Goal: Register for event/course

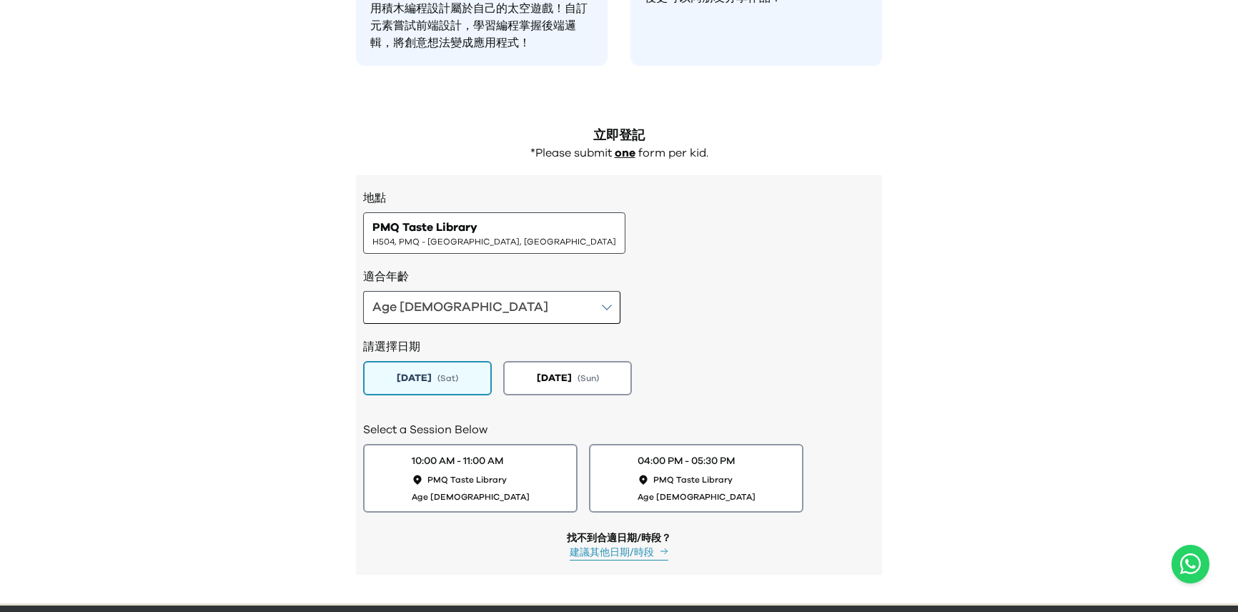
scroll to position [1331, 0]
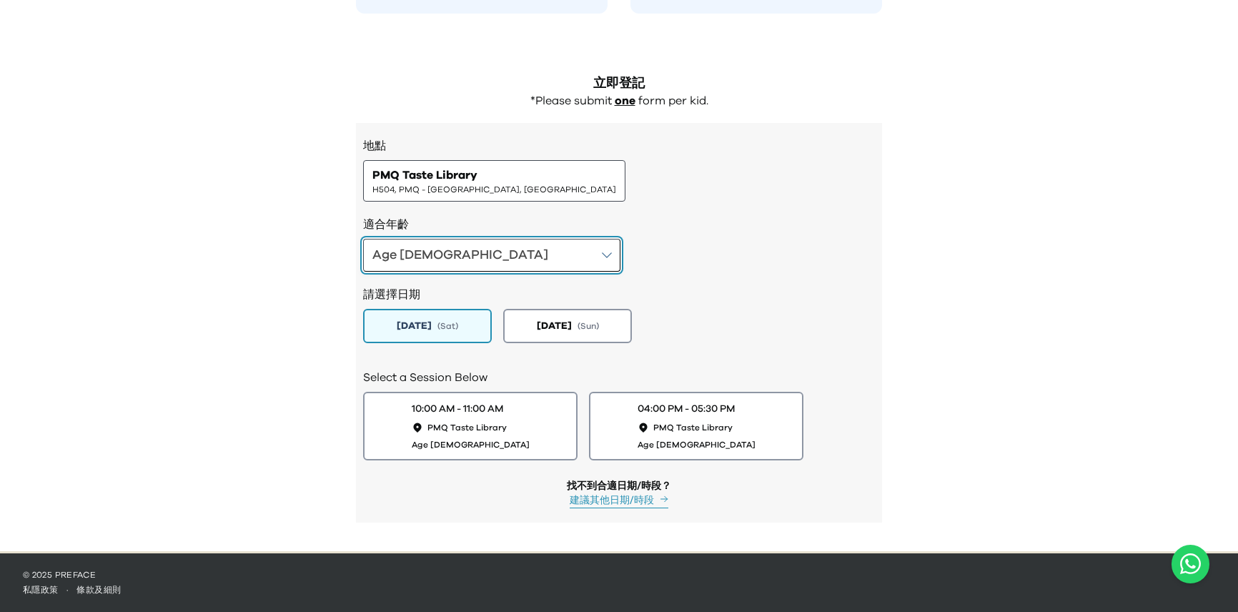
click at [462, 256] on button "Age [DEMOGRAPHIC_DATA]" at bounding box center [491, 255] width 257 height 33
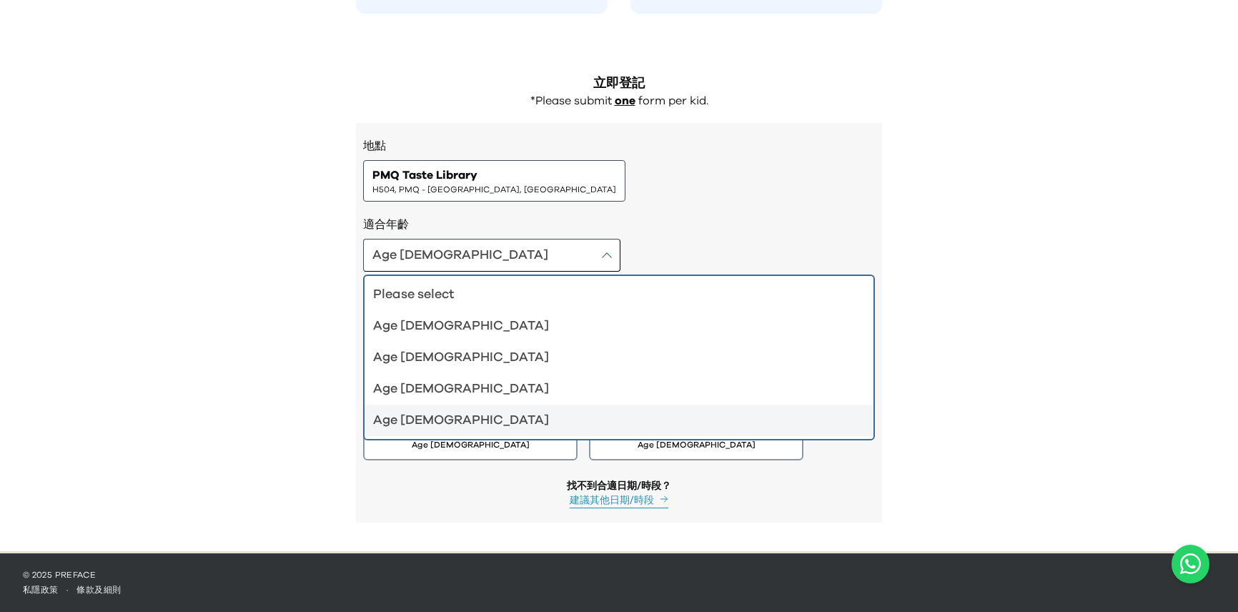
click at [429, 413] on div "Age [DEMOGRAPHIC_DATA]" at bounding box center [610, 420] width 475 height 20
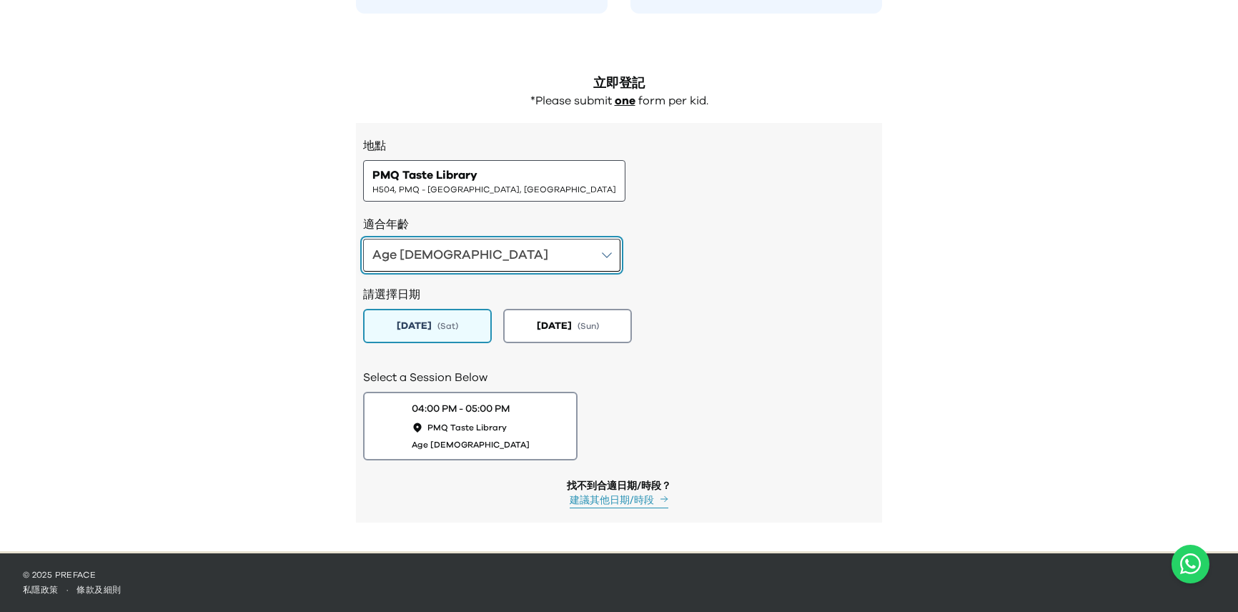
click at [476, 256] on button "Age [DEMOGRAPHIC_DATA]" at bounding box center [491, 255] width 257 height 33
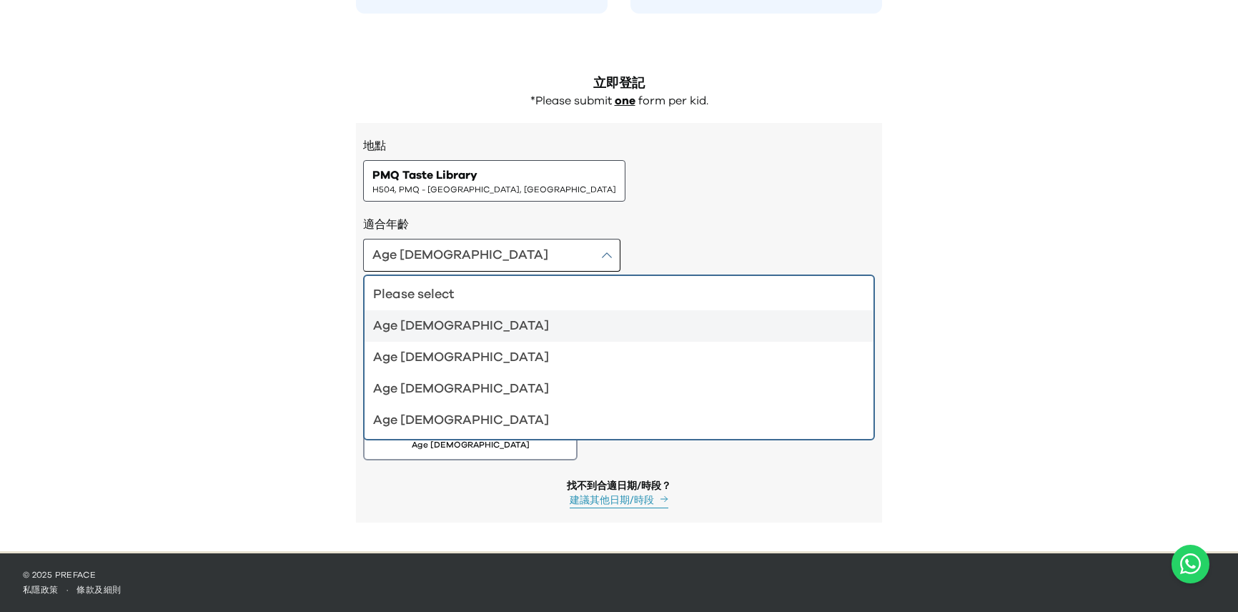
click at [478, 317] on div "Age [DEMOGRAPHIC_DATA]" at bounding box center [610, 326] width 475 height 20
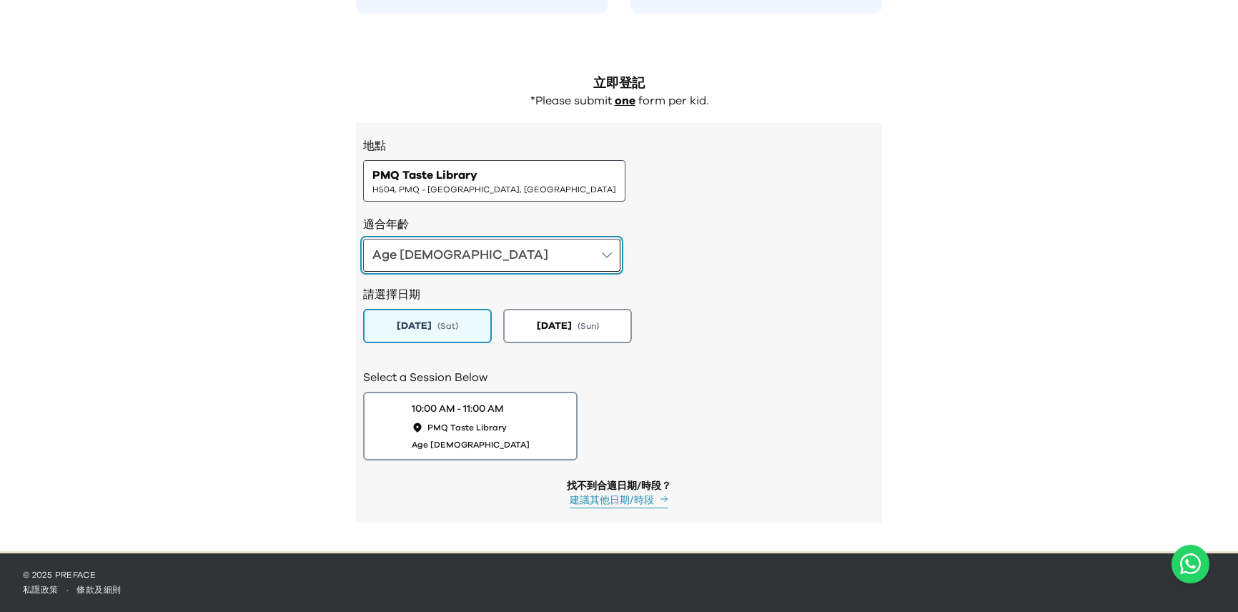
click at [480, 261] on button "Age [DEMOGRAPHIC_DATA]" at bounding box center [491, 255] width 257 height 33
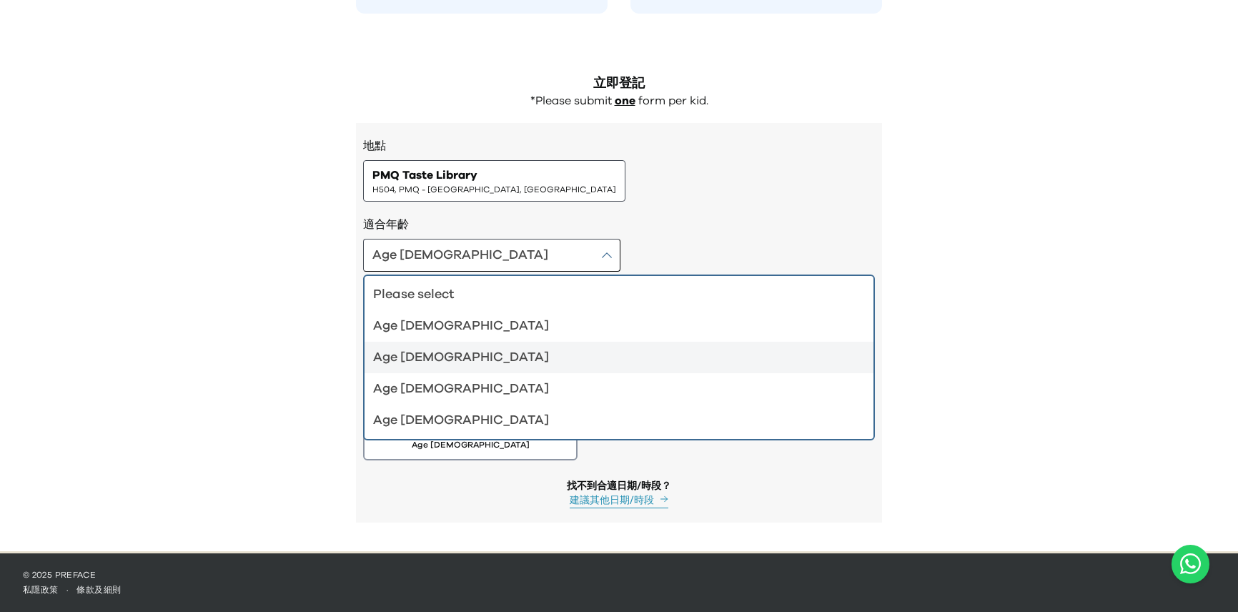
click at [470, 354] on div "Age [DEMOGRAPHIC_DATA]" at bounding box center [610, 357] width 475 height 20
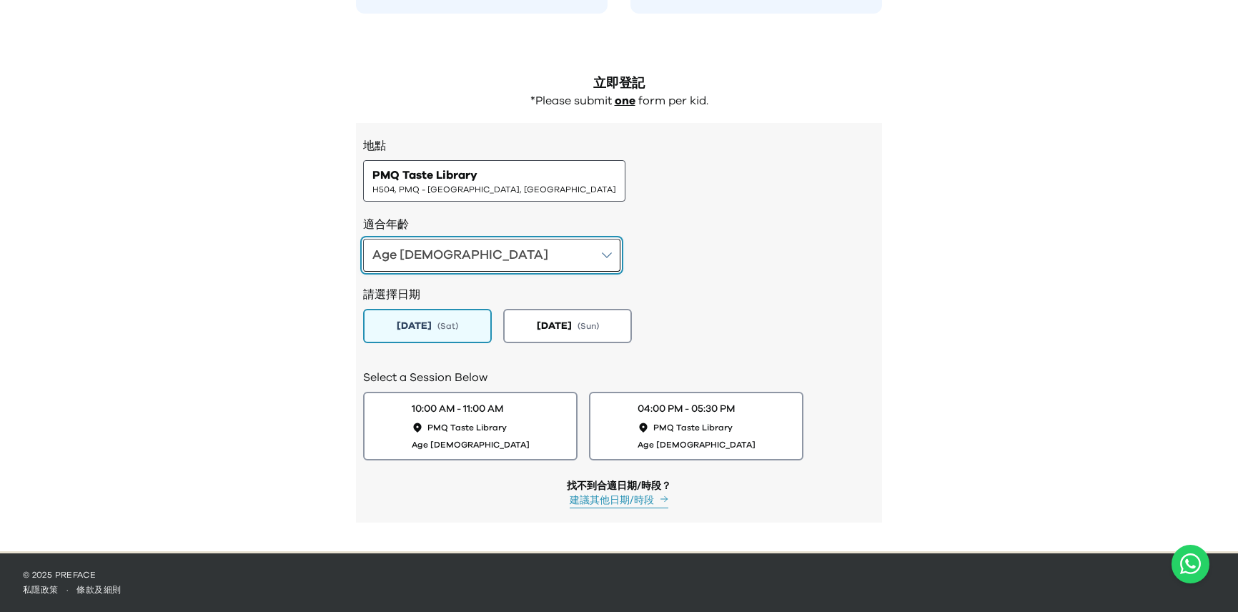
click at [478, 251] on button "Age [DEMOGRAPHIC_DATA]" at bounding box center [491, 255] width 257 height 33
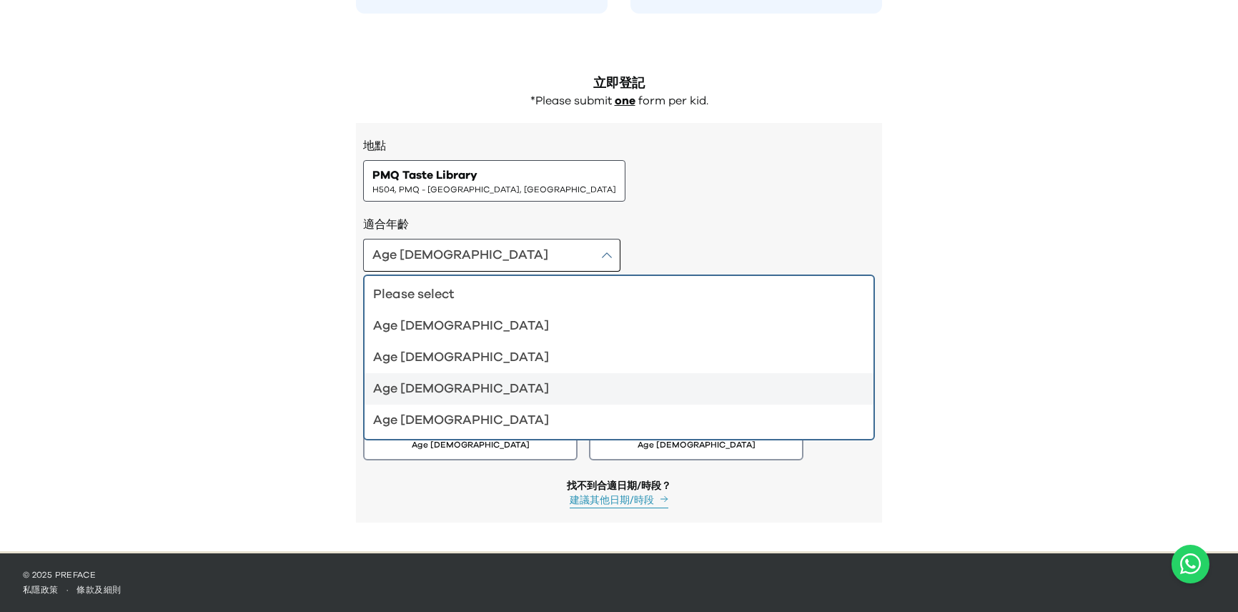
click at [459, 386] on div "Age [DEMOGRAPHIC_DATA]" at bounding box center [610, 389] width 475 height 20
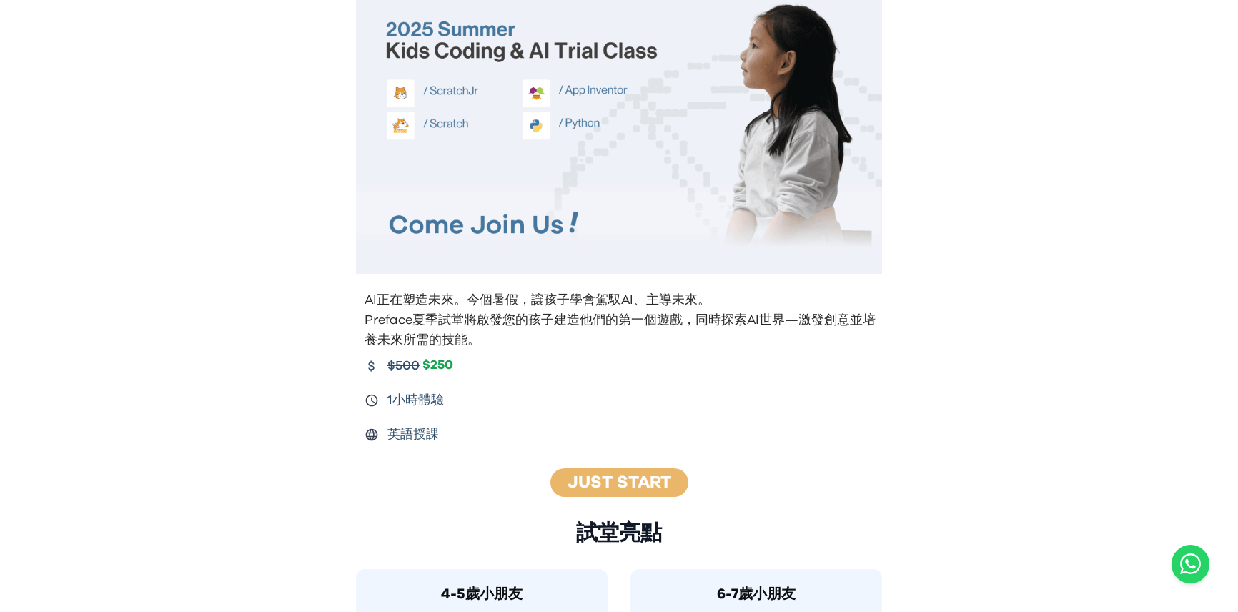
scroll to position [92, 0]
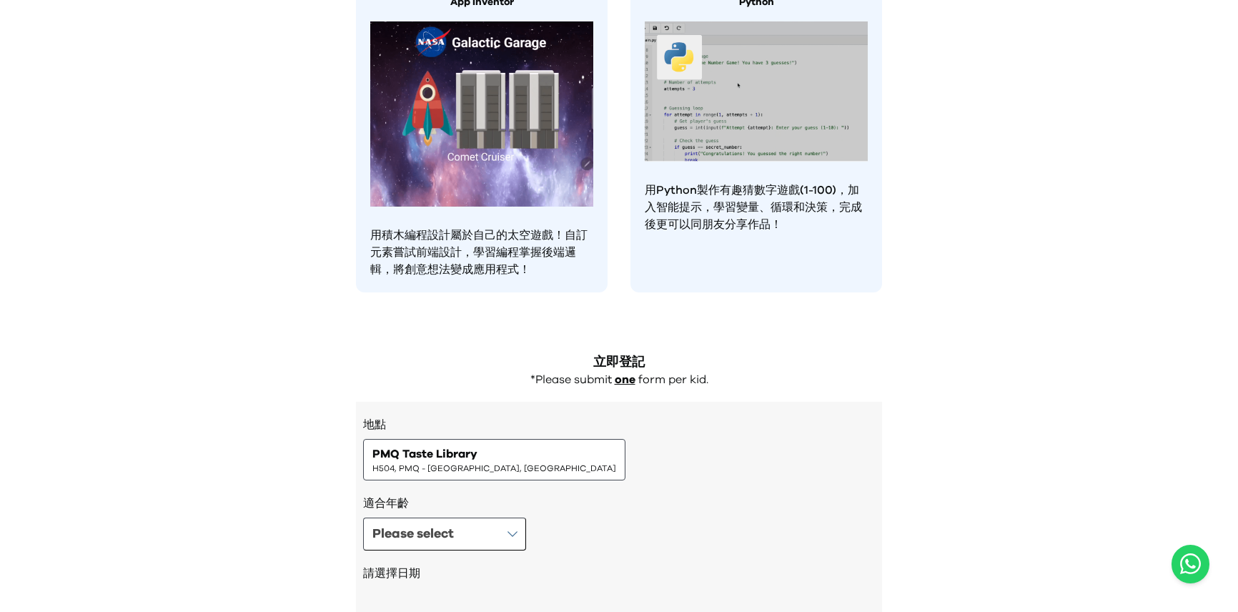
scroll to position [1308, 0]
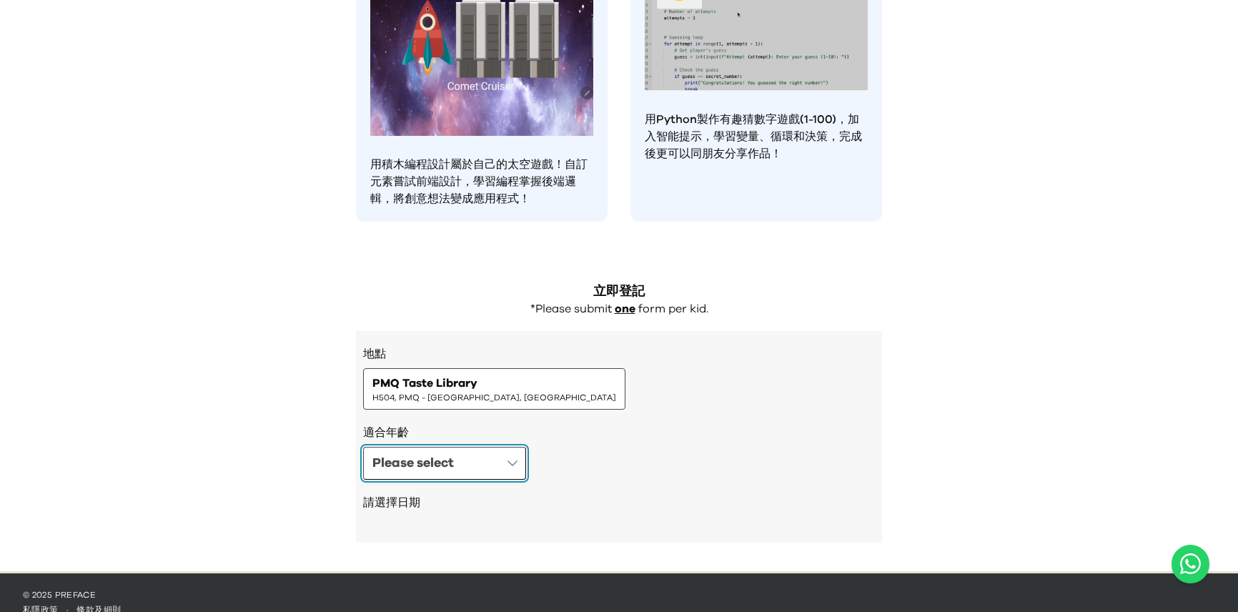
click at [489, 447] on button "Please select" at bounding box center [444, 463] width 163 height 33
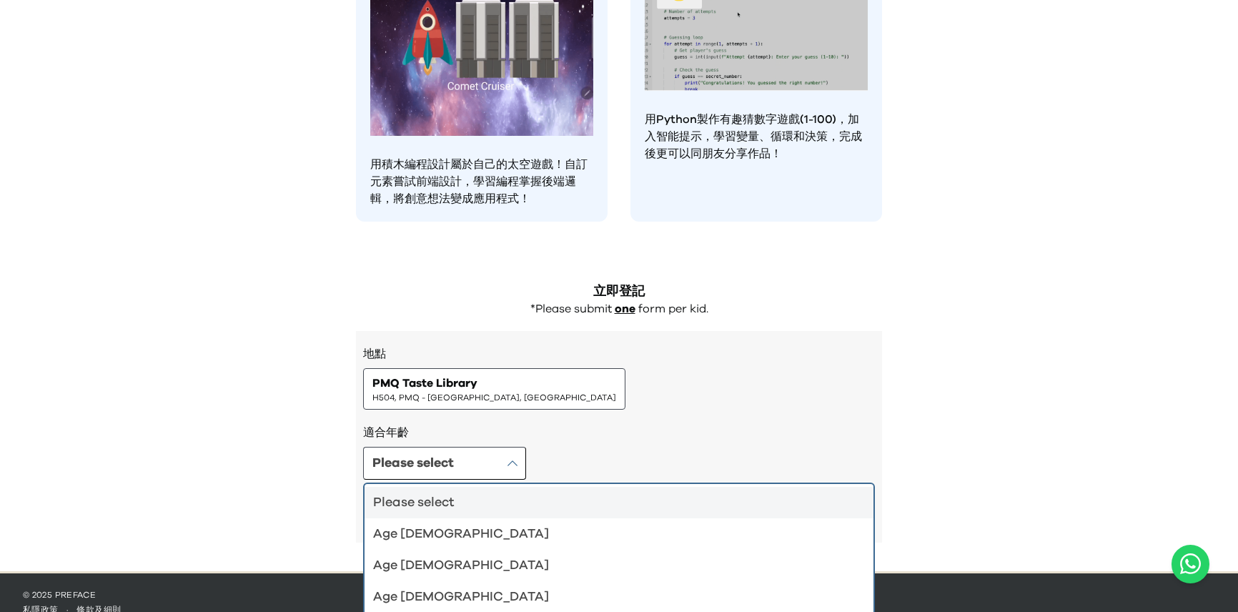
click at [438, 524] on div "Age [DEMOGRAPHIC_DATA]" at bounding box center [610, 534] width 475 height 20
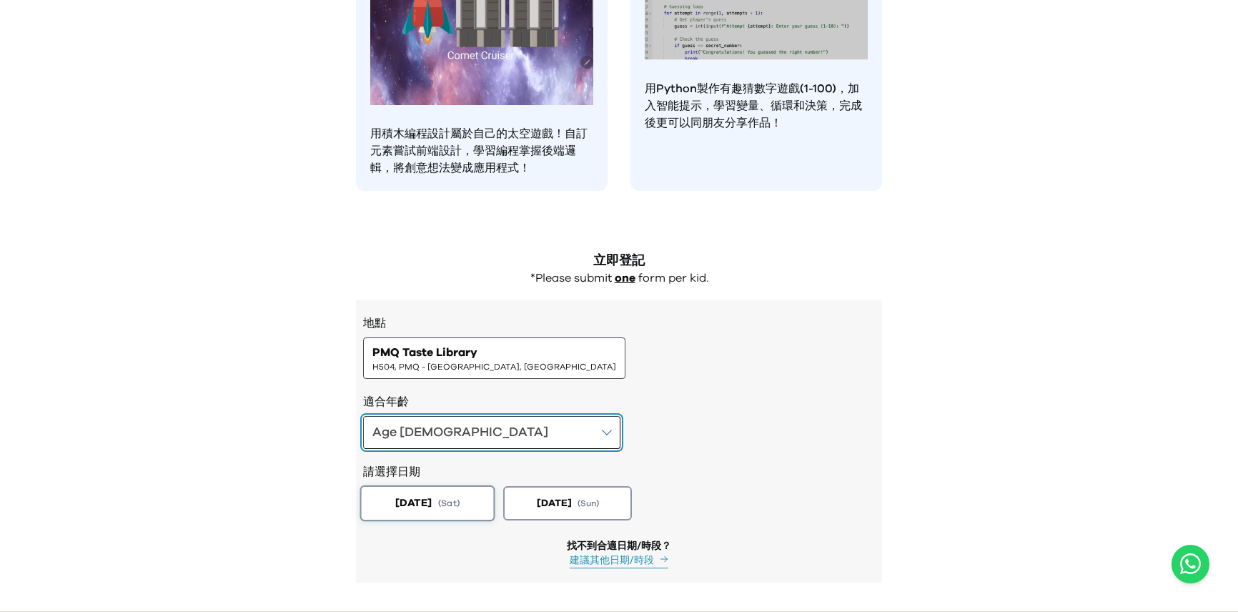
scroll to position [1379, 0]
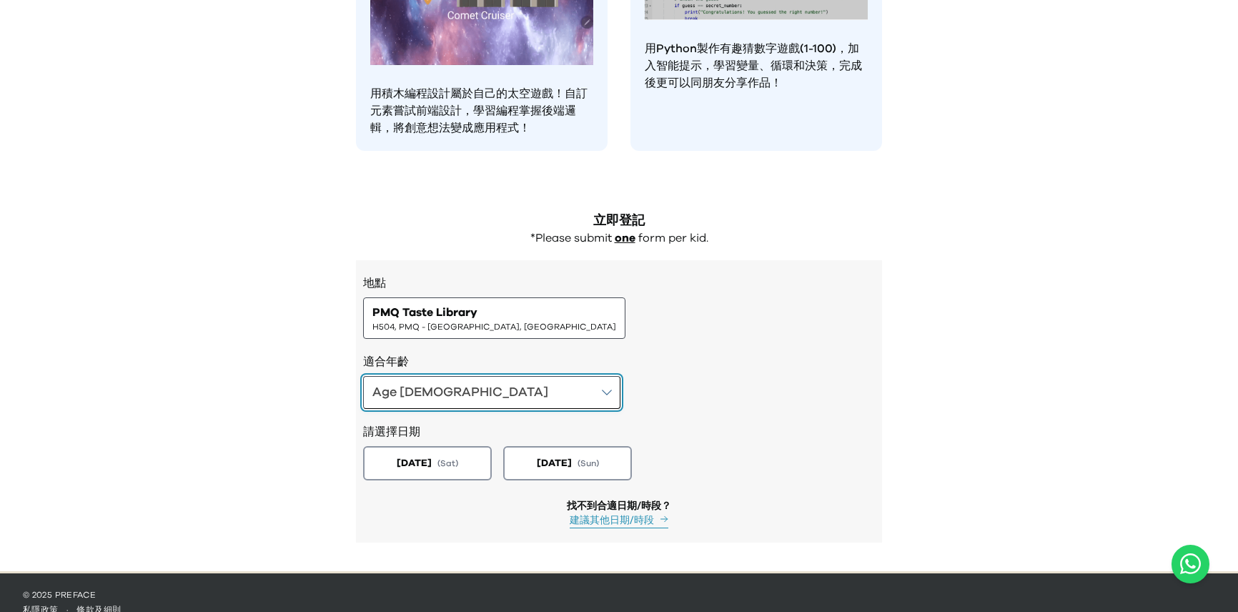
click at [459, 376] on button "Age [DEMOGRAPHIC_DATA]" at bounding box center [491, 392] width 257 height 33
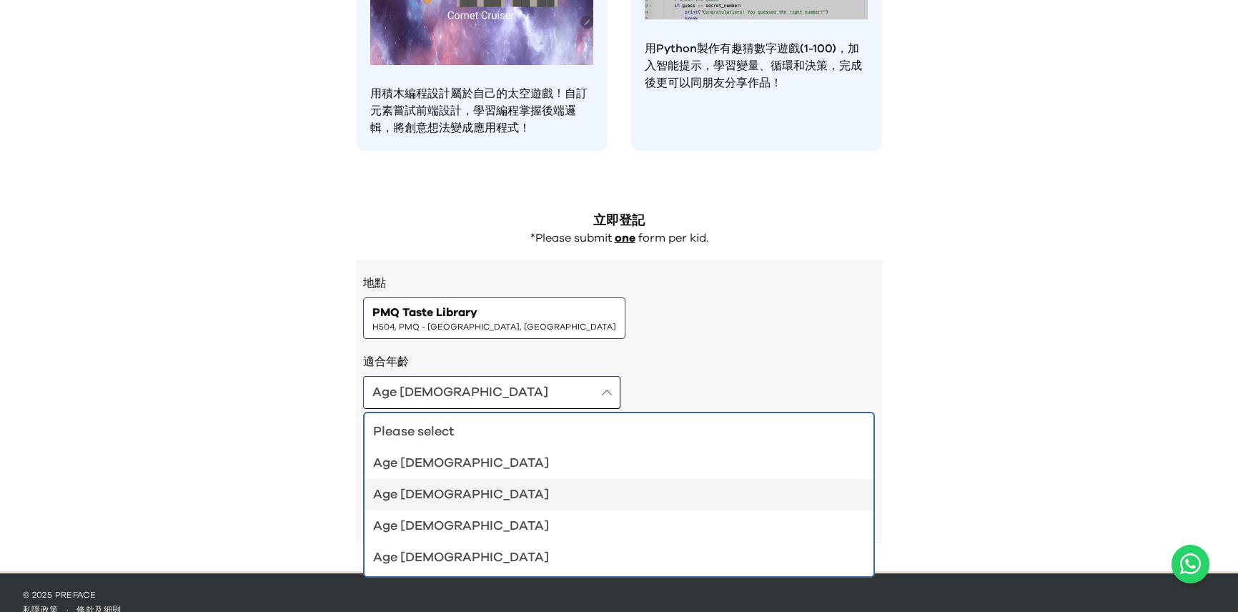
click at [424, 485] on div "Age [DEMOGRAPHIC_DATA]" at bounding box center [610, 495] width 475 height 20
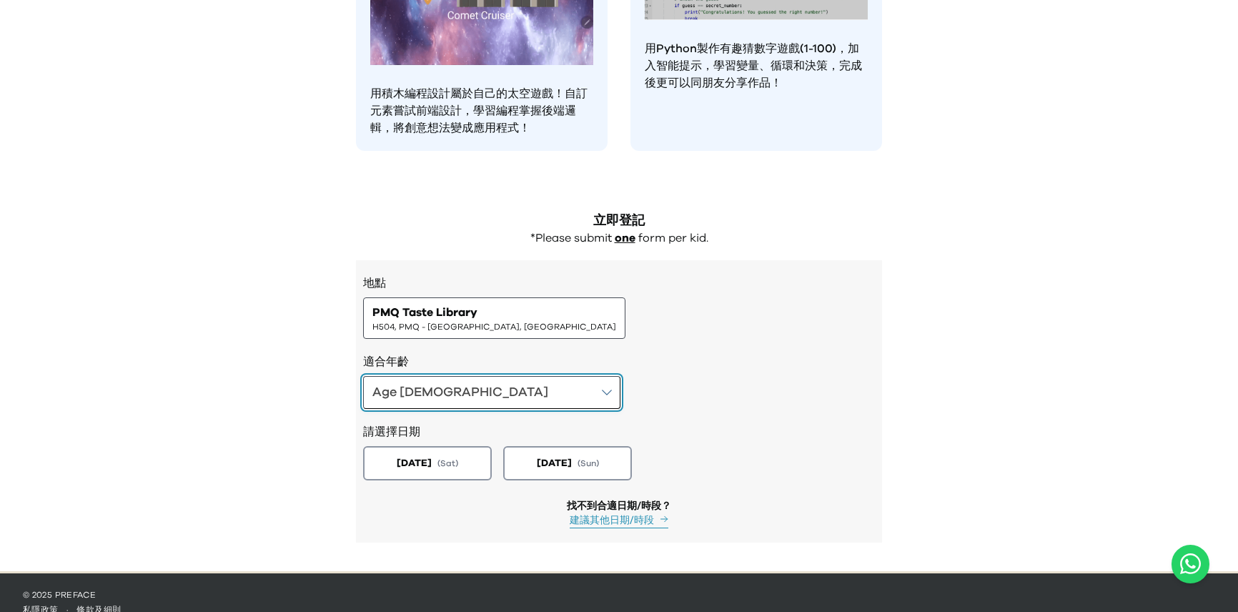
click at [460, 379] on button "Age [DEMOGRAPHIC_DATA]" at bounding box center [491, 392] width 257 height 33
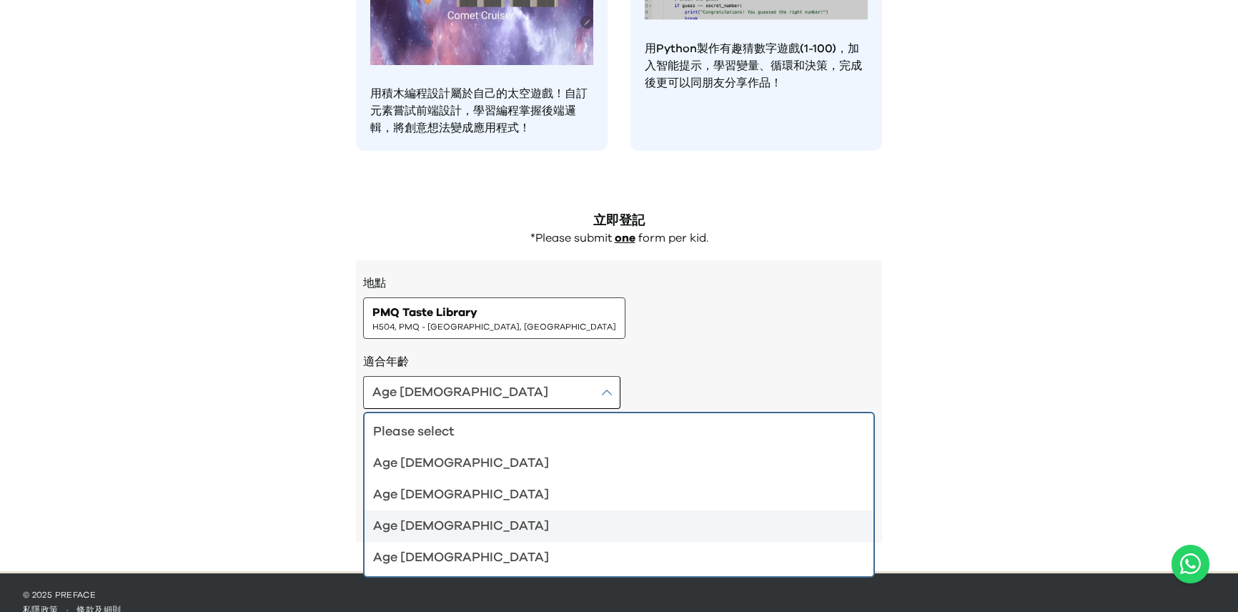
click at [432, 516] on div "Age [DEMOGRAPHIC_DATA]" at bounding box center [610, 526] width 475 height 20
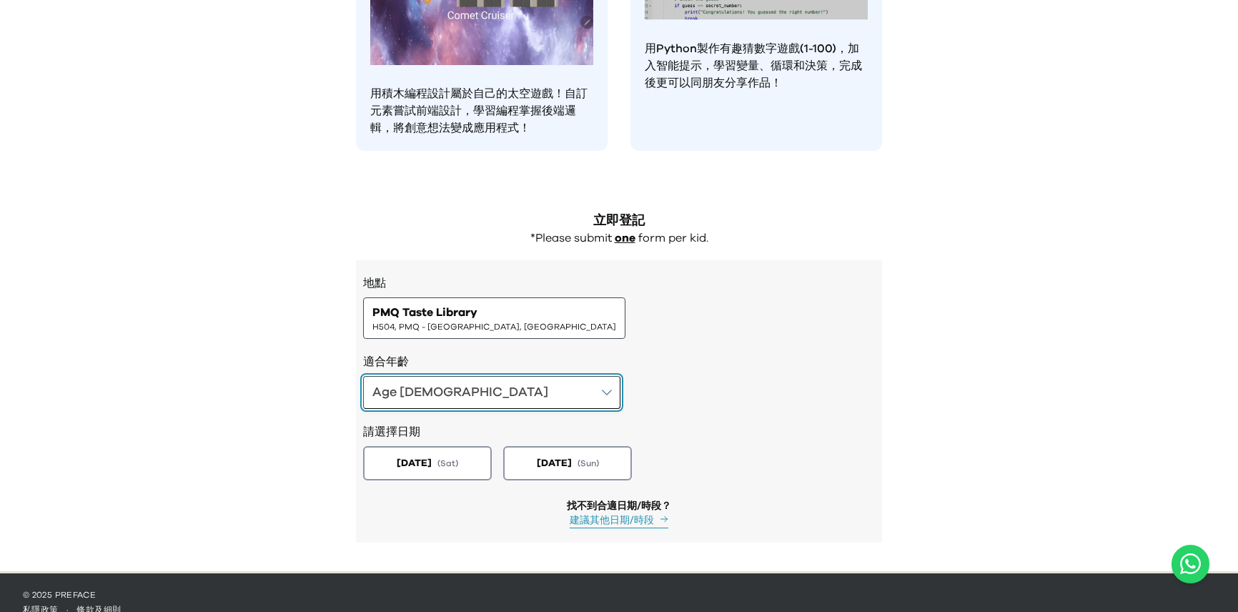
click at [457, 376] on button "Age [DEMOGRAPHIC_DATA]" at bounding box center [491, 392] width 257 height 33
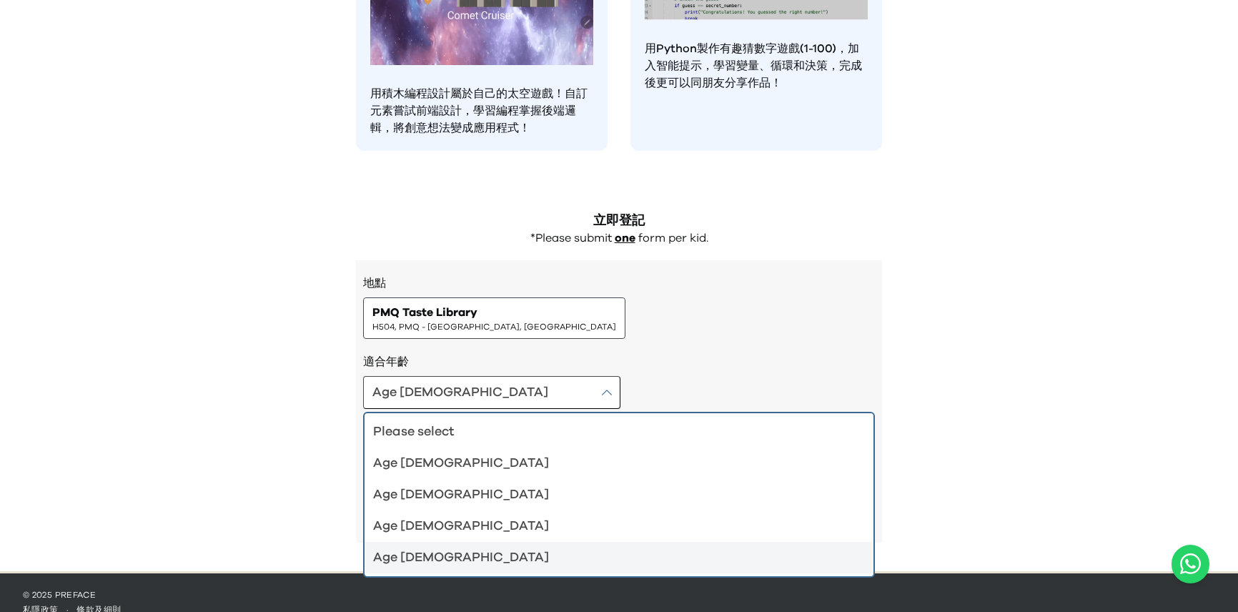
click at [431, 548] on div "Age [DEMOGRAPHIC_DATA]" at bounding box center [610, 558] width 475 height 20
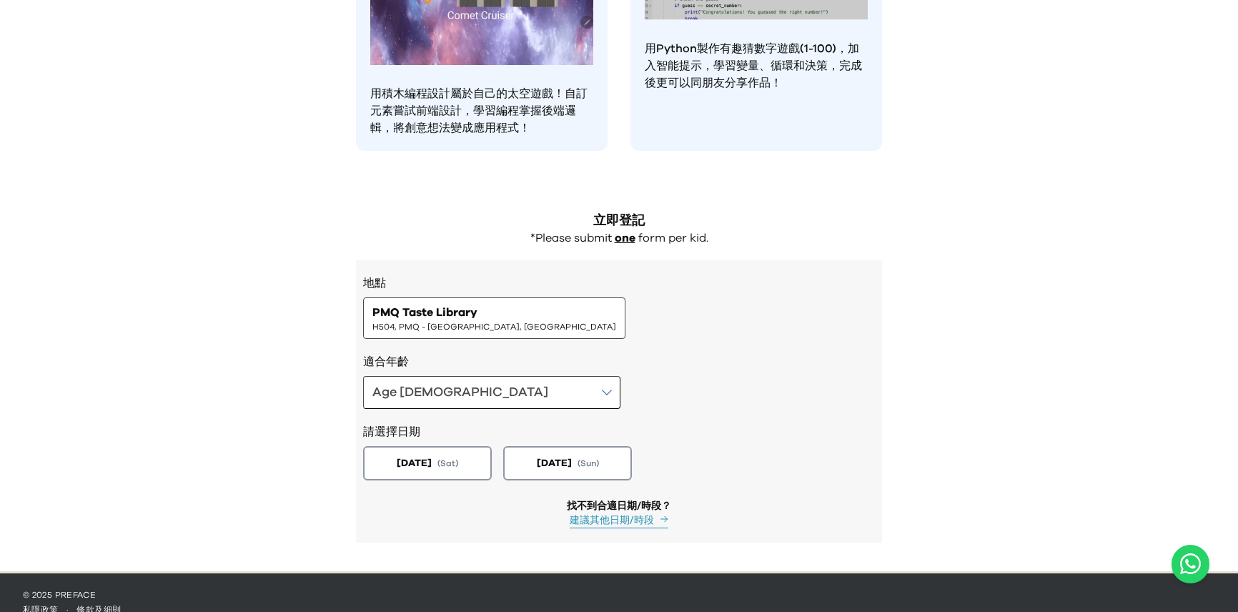
click at [616, 328] on div "地點 PMQ Taste Library H504, PMQ - [GEOGRAPHIC_DATA], Central 適合年齡 Age [DEMOGRAPH…" at bounding box center [619, 401] width 526 height 282
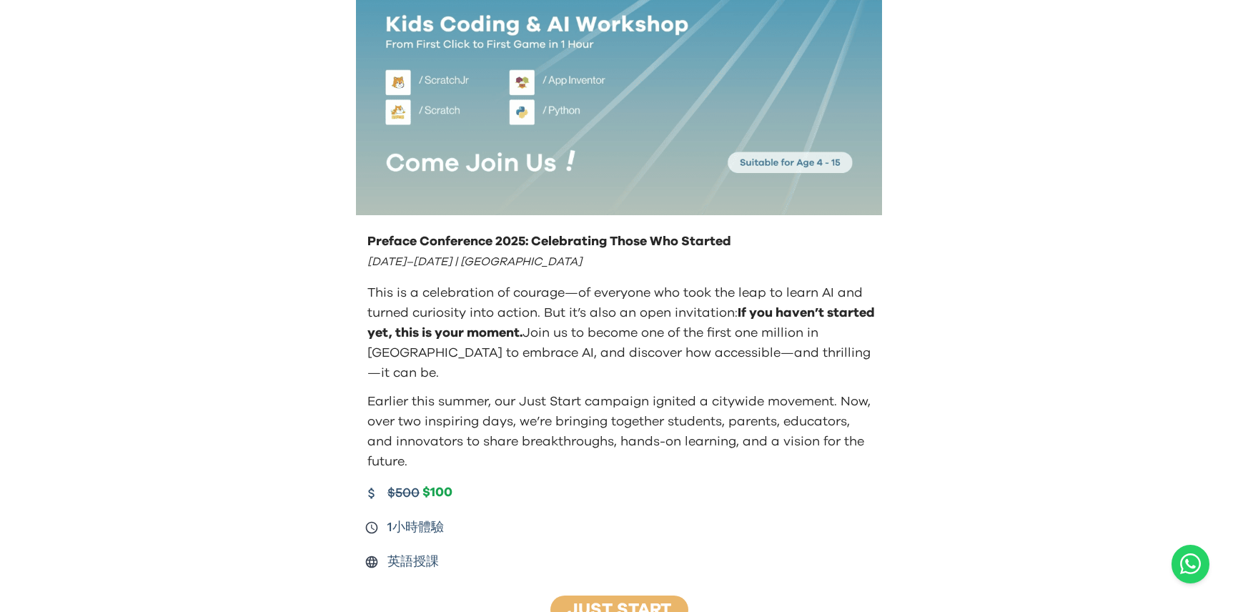
scroll to position [157, 0]
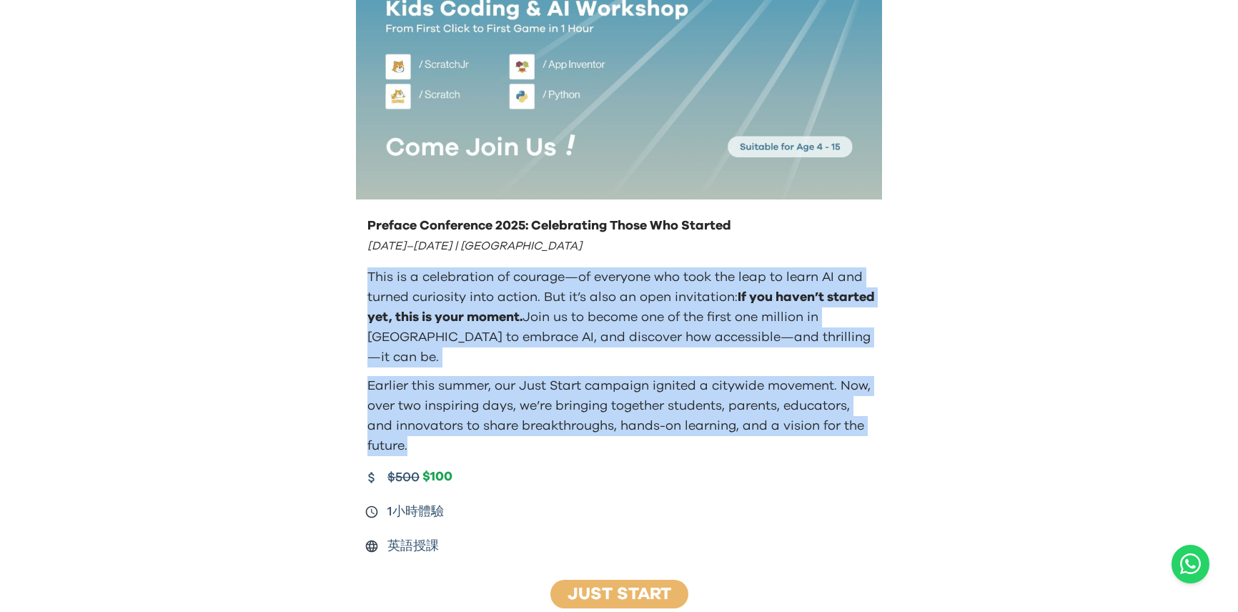
drag, startPoint x: 442, startPoint y: 421, endPoint x: 365, endPoint y: 280, distance: 160.3
click at [365, 280] on div "Preface Conference 2025: Celebrating Those Who Started [DATE]–[DATE] | [GEOGRAP…" at bounding box center [621, 336] width 512 height 240
copy div "This is a celebration of courage—of everyone who took the leap to learn AI and …"
click at [499, 376] on p "Earlier this summer, our Just Start campaign ignited a citywide movement. Now, …" at bounding box center [621, 416] width 509 height 80
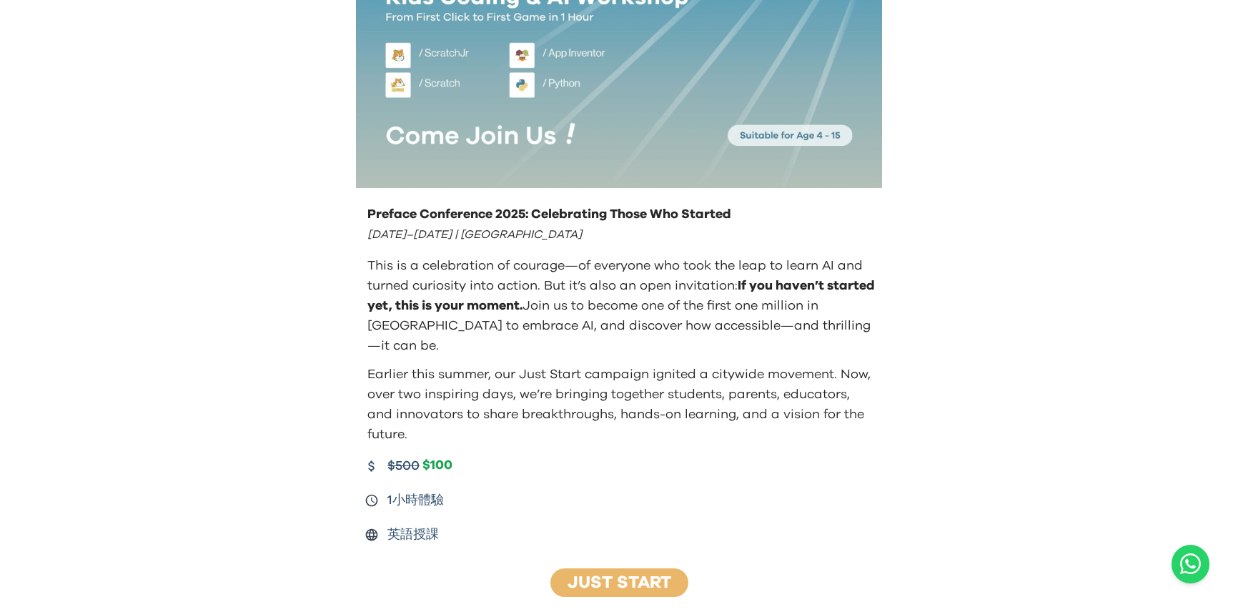
scroll to position [159, 0]
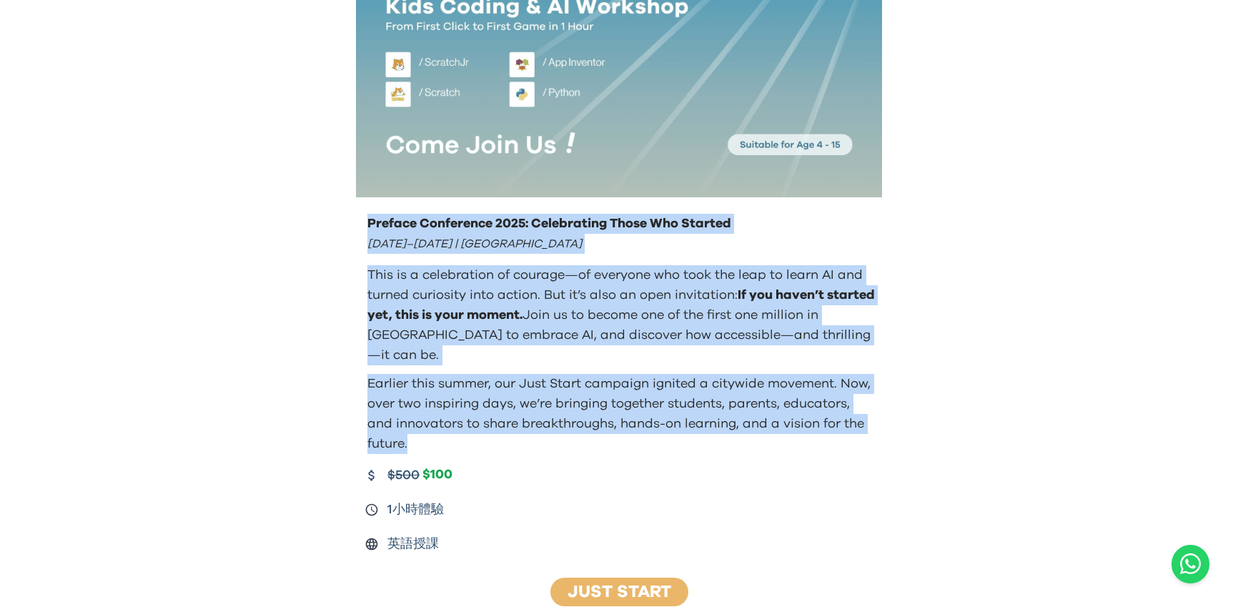
drag, startPoint x: 485, startPoint y: 433, endPoint x: 357, endPoint y: 223, distance: 245.7
click at [357, 223] on div "Preface Conference 2025: Celebrating Those Who Started August 23–24 | Hong Kong…" at bounding box center [619, 384] width 549 height 352
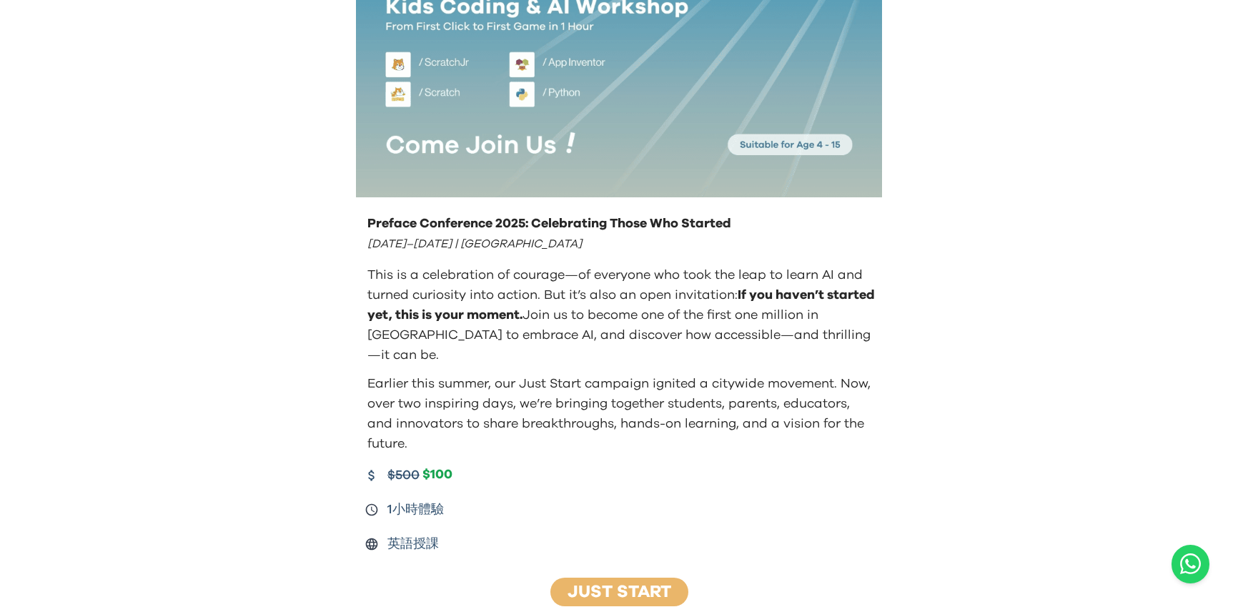
click at [398, 224] on p "Preface Conference 2025: Celebrating Those Who Started" at bounding box center [621, 224] width 509 height 20
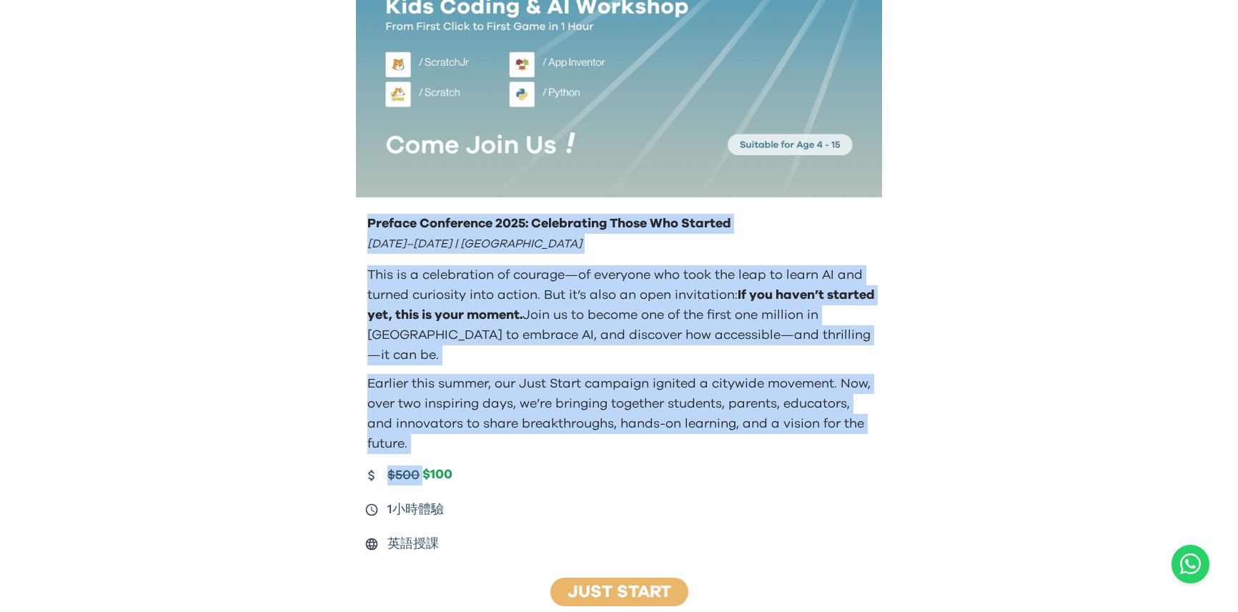
drag, startPoint x: 371, startPoint y: 220, endPoint x: 704, endPoint y: 434, distance: 395.9
click at [704, 434] on div "Preface Conference 2025: Celebrating Those Who Started August 23–24 | Hong Kong…" at bounding box center [619, 384] width 549 height 352
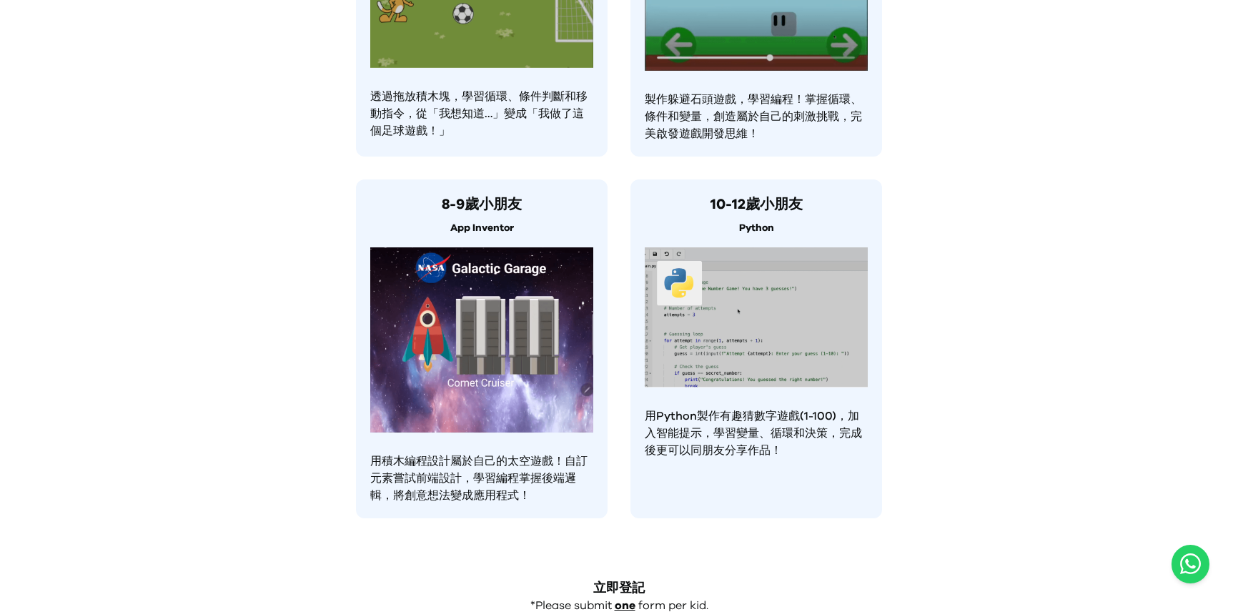
scroll to position [1030, 0]
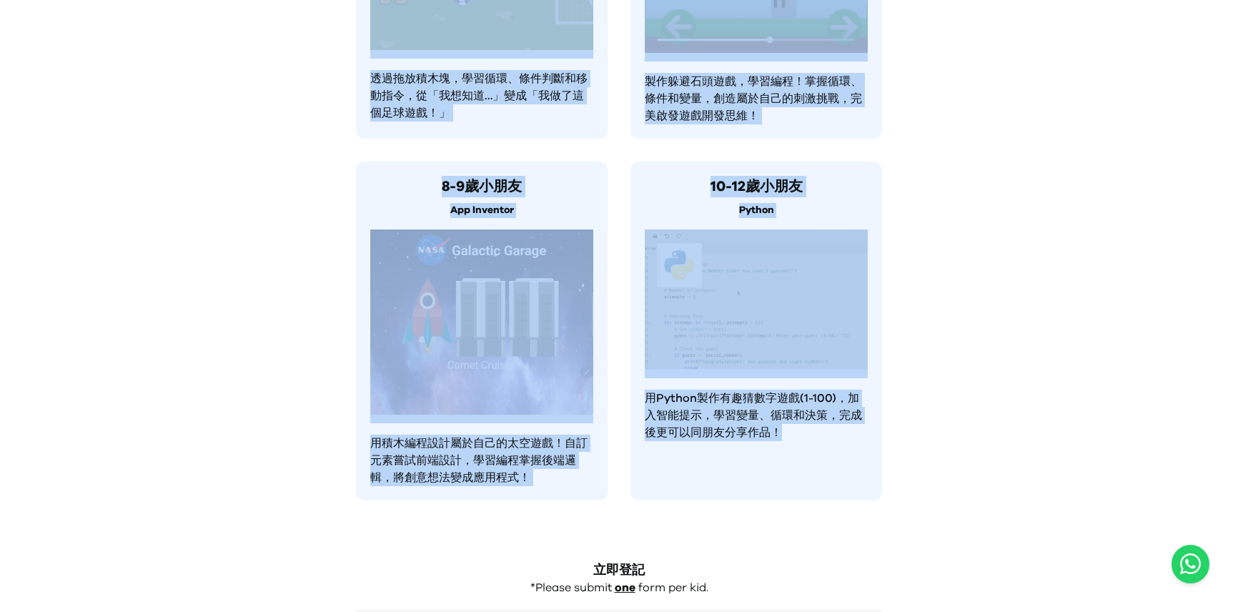
click at [806, 420] on p "用Python製作有趣猜數字遊戲(1-100)，加入智能提示，學習變量、循環和決策，完成後更可以同朋友分享作品！" at bounding box center [756, 415] width 223 height 51
copy div "Preface Conference 2025: Celebrating Those Who Started August 23–24 | Hong Kong…"
